Goal: Transaction & Acquisition: Subscribe to service/newsletter

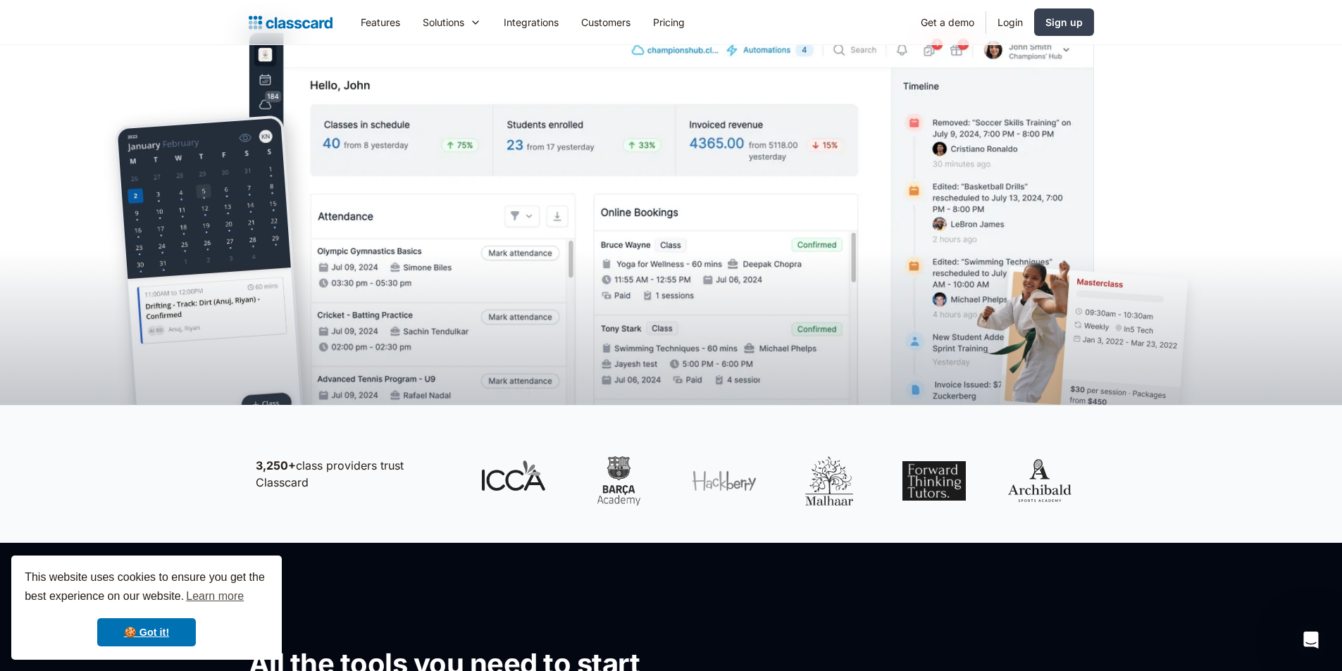
scroll to position [70, 0]
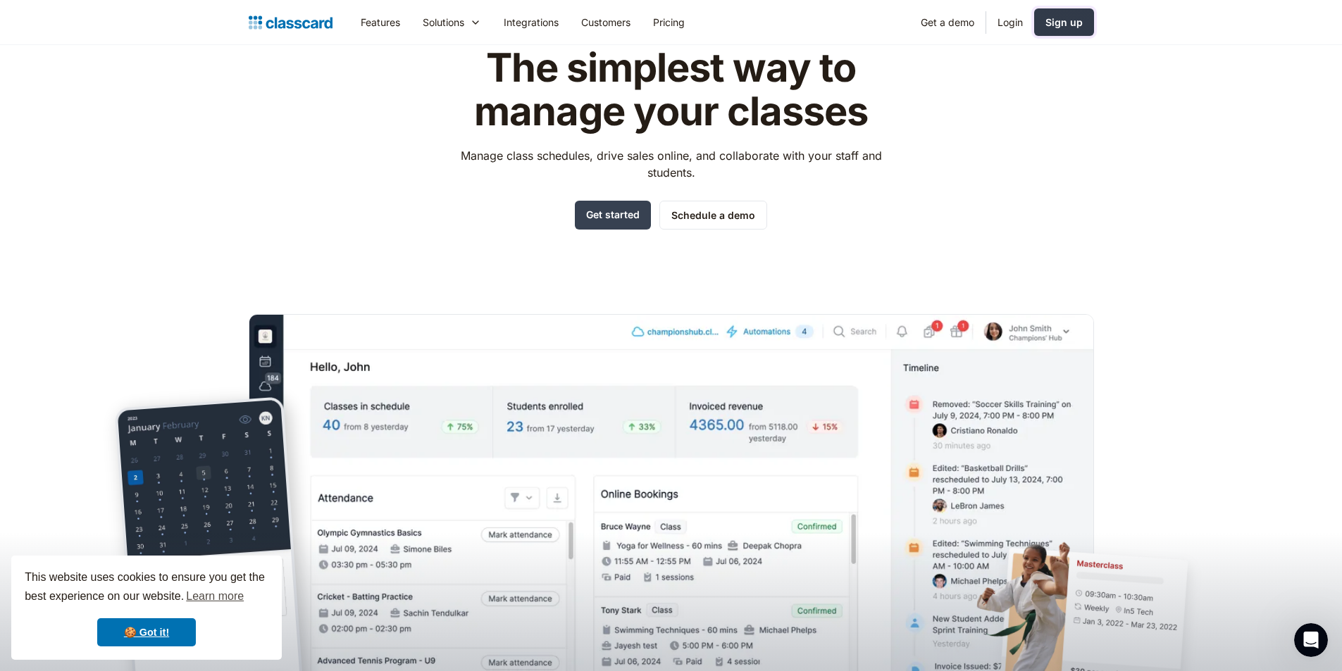
click at [1054, 25] on div "Sign up" at bounding box center [1063, 22] width 37 height 15
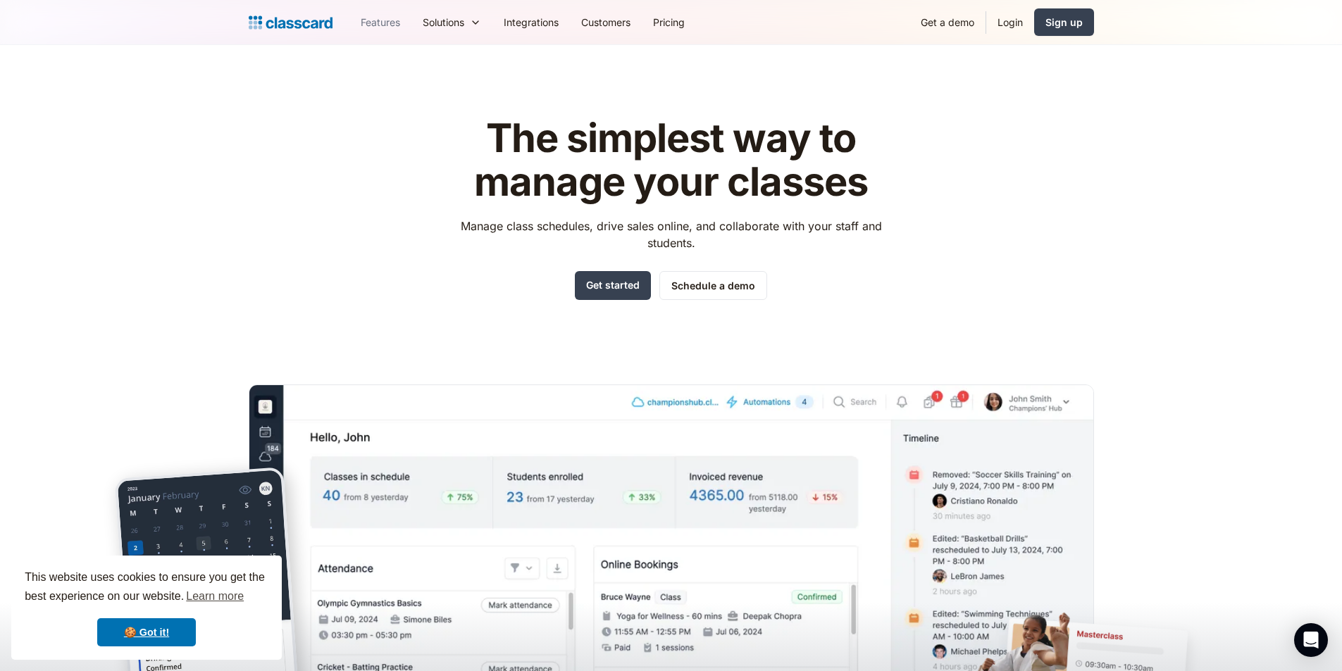
click at [391, 15] on link "Features" at bounding box center [380, 22] width 62 height 32
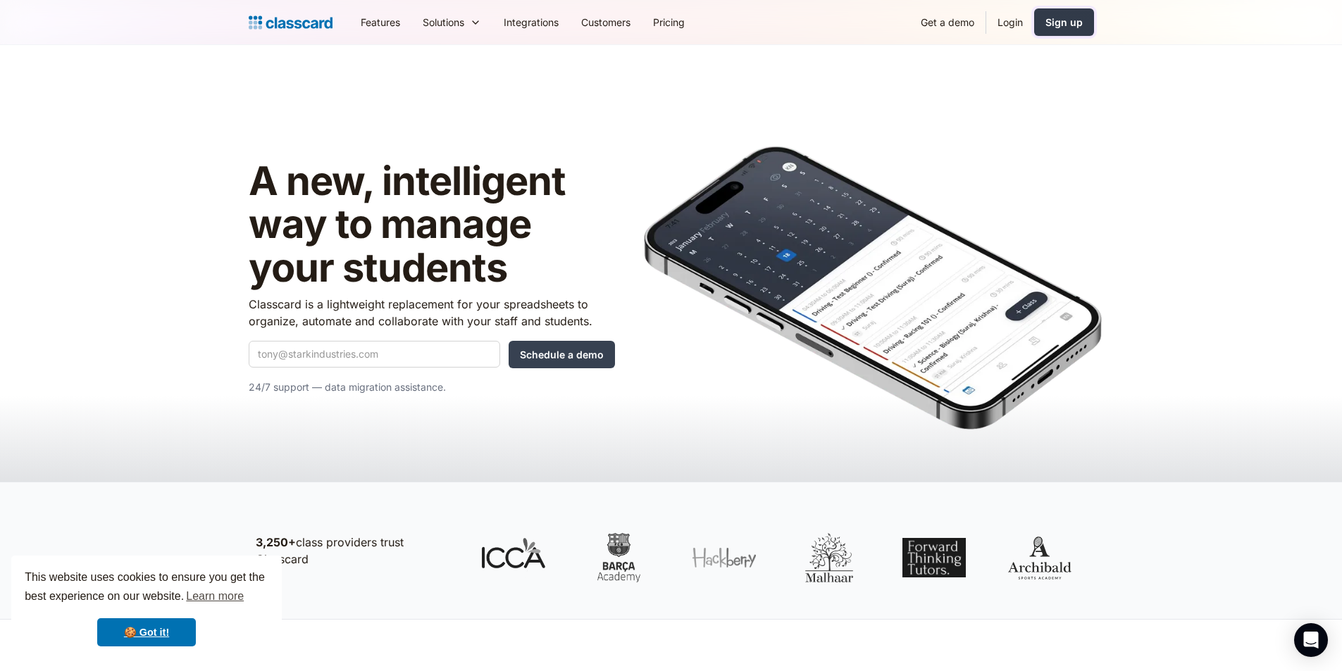
click at [1068, 22] on div "Sign up" at bounding box center [1063, 22] width 37 height 15
